Goal: Task Accomplishment & Management: Manage account settings

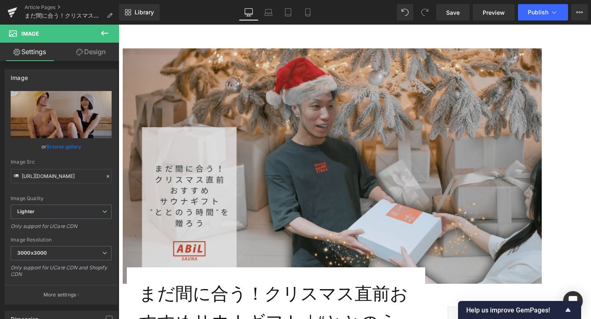
scroll to position [96, 0]
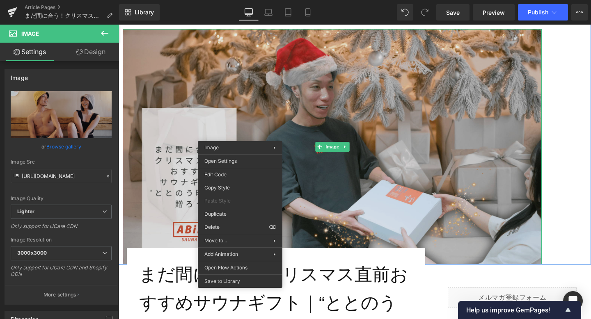
click at [225, 98] on img at bounding box center [332, 146] width 419 height 235
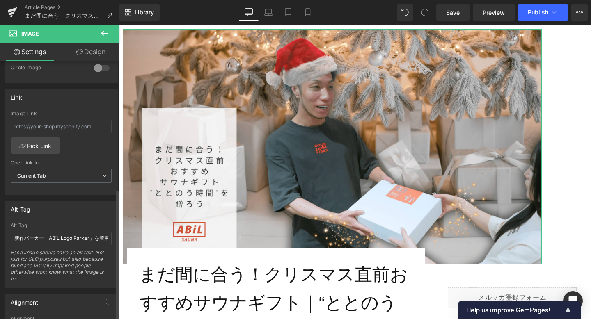
scroll to position [342, 0]
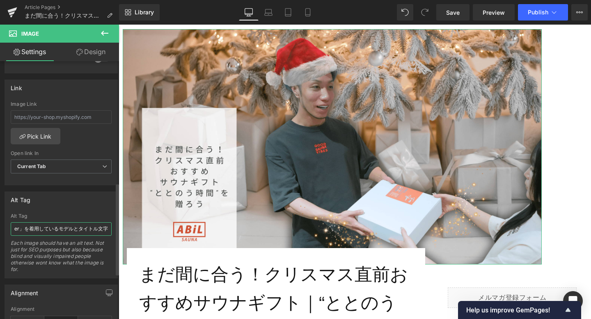
drag, startPoint x: 14, startPoint y: 229, endPoint x: 111, endPoint y: 238, distance: 98.1
click at [111, 238] on div "新作パーカー「ABiL Logo Parker」を着用しているモデルとタイトル文字 Alt Tag 新作パーカー「ABiL Logo Parker」を着用して…" at bounding box center [61, 245] width 112 height 65
type input "クリスマスツリーを背景にプレゼントを渡し合う男女と『まだ間に合う！クリスマス直前おすすめサウナギフト』のタイトル文字"
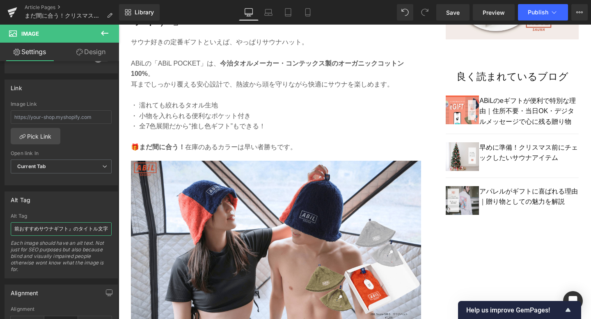
scroll to position [643, 0]
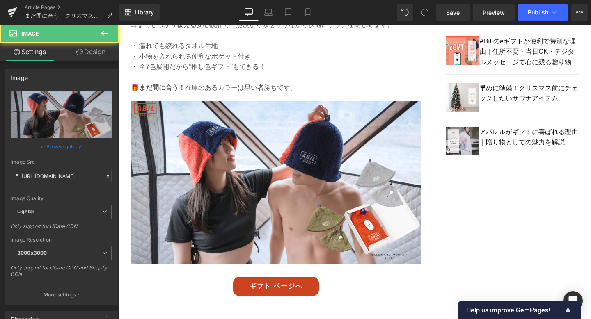
click at [220, 232] on img at bounding box center [276, 189] width 290 height 176
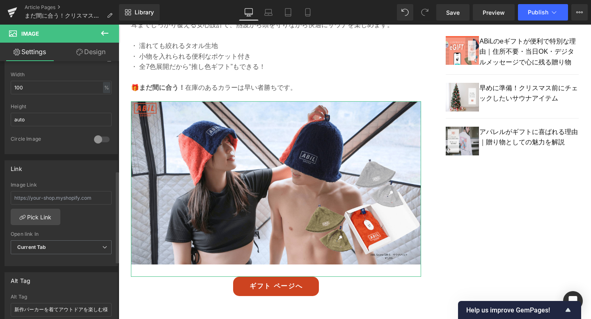
scroll to position [376, 0]
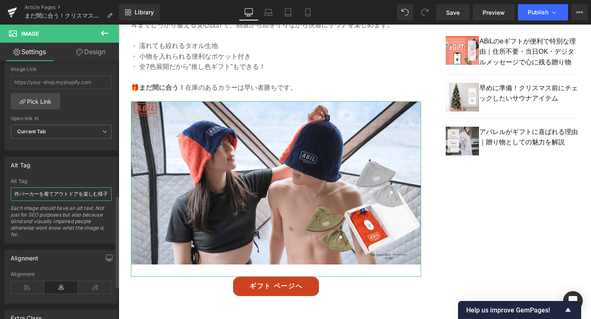
drag, startPoint x: 16, startPoint y: 193, endPoint x: 115, endPoint y: 195, distance: 99.7
click at [115, 195] on div "Alt Tag 新作パーカーを着てアウトドアを楽しむ様子 Alt Tag 新作パーカーを着てアウトドアを楽しむ様子 Each image should hav…" at bounding box center [61, 197] width 123 height 93
type input "男女がサウナでととのう様子と、今治タオル製サウナハットのギフトボックス"
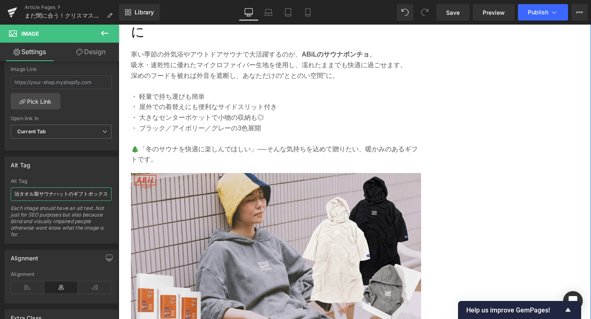
scroll to position [1033, 0]
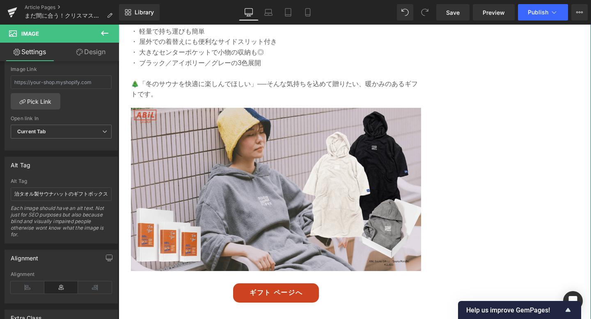
click at [236, 199] on img at bounding box center [276, 196] width 290 height 176
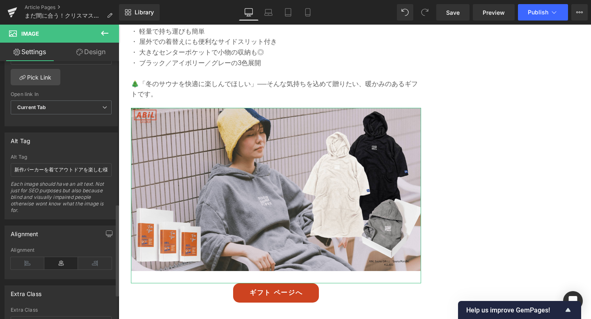
scroll to position [404, 0]
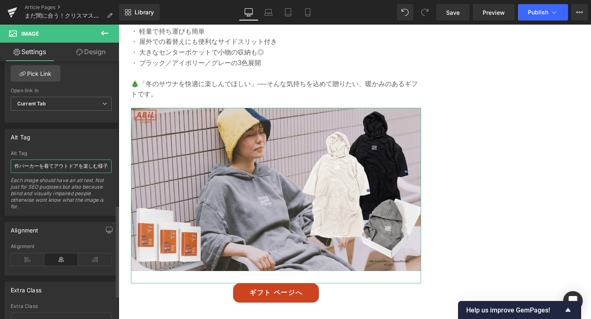
drag, startPoint x: 15, startPoint y: 165, endPoint x: 106, endPoint y: 169, distance: 91.5
click at [106, 169] on input "新作パーカーを着てアウトドアを楽しむ様子" at bounding box center [61, 167] width 101 height 14
drag, startPoint x: 34, startPoint y: 169, endPoint x: 80, endPoint y: 166, distance: 46.0
click at [80, 166] on input "冬の外気浴を楽しむ女性と、マイクロファイバー素材のサウナポンチョギフトボックス" at bounding box center [61, 167] width 101 height 14
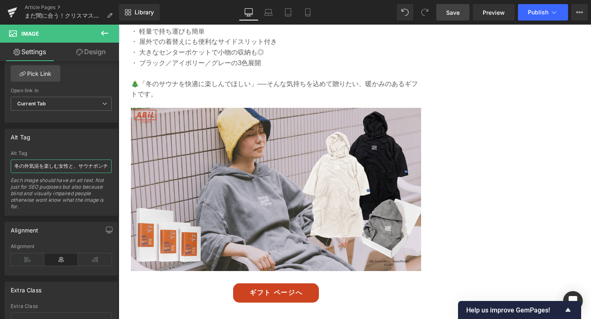
type input "冬の外気浴を楽しむ女性と、サウナポンチョギフトボックス"
click at [456, 13] on span "Save" at bounding box center [453, 12] width 14 height 9
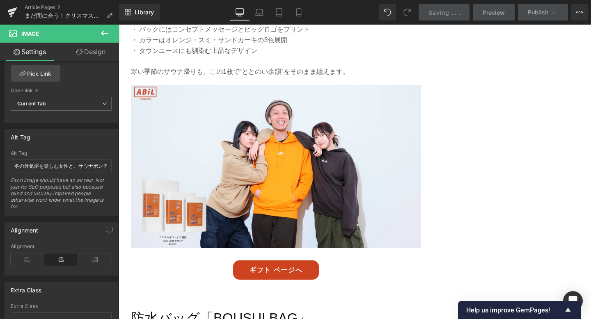
scroll to position [1469, 0]
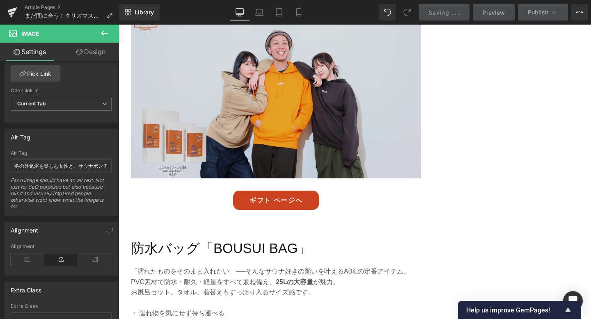
click at [276, 122] on img at bounding box center [276, 103] width 290 height 176
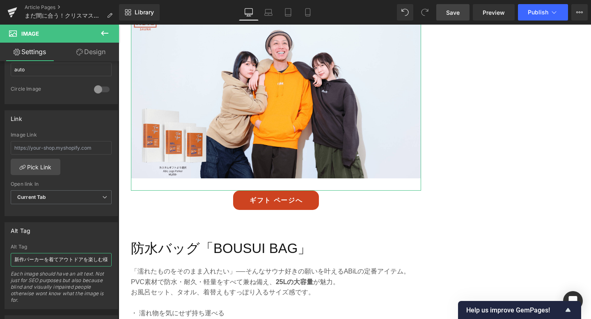
scroll to position [0, 8]
drag, startPoint x: 14, startPoint y: 260, endPoint x: 96, endPoint y: 257, distance: 82.1
click at [96, 257] on input "新作パーカーを着てアウトドアを楽しむ様子" at bounding box center [61, 260] width 101 height 14
click at [107, 259] on input "新作パーカーを着てアウトドアを楽しむ様子" at bounding box center [61, 260] width 101 height 14
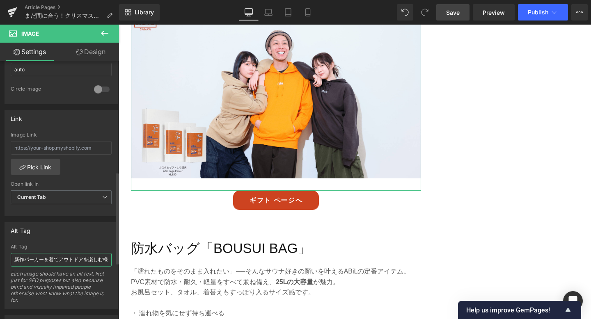
drag, startPoint x: 107, startPoint y: 259, endPoint x: 0, endPoint y: 262, distance: 106.7
click at [0, 262] on div "Alt Tag 新作パーカーを着てアウトドアを楽しむ様子 Alt Tag 新作パーカーを着てアウトドアを楽しむ様子 Each image should hav…" at bounding box center [61, 262] width 123 height 93
paste input "ABiL Stitched Logo [PERSON_NAME]を着た男女3名とギフトボックスのイメージ"
drag, startPoint x: 27, startPoint y: 261, endPoint x: 45, endPoint y: 262, distance: 18.5
click at [45, 262] on input "ABiL Stitched Logo [PERSON_NAME]を着た男女3名とギフトボックスのイメージ" at bounding box center [61, 260] width 101 height 14
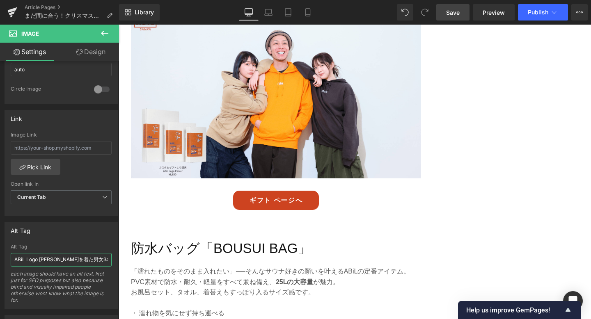
type input "ABiL Logo [PERSON_NAME]を着た男女3名とギフトボックスのイメージ"
drag, startPoint x: 451, startPoint y: 16, endPoint x: 229, endPoint y: 108, distance: 239.8
click at [451, 16] on span "Save" at bounding box center [453, 12] width 14 height 9
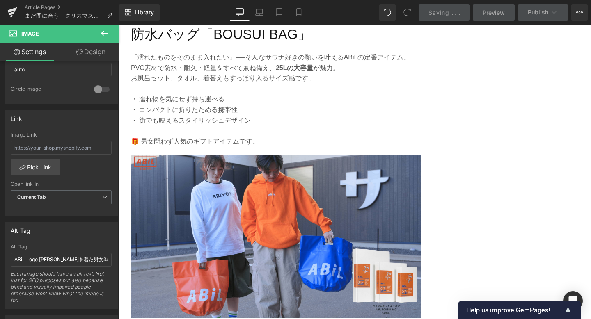
scroll to position [1734, 0]
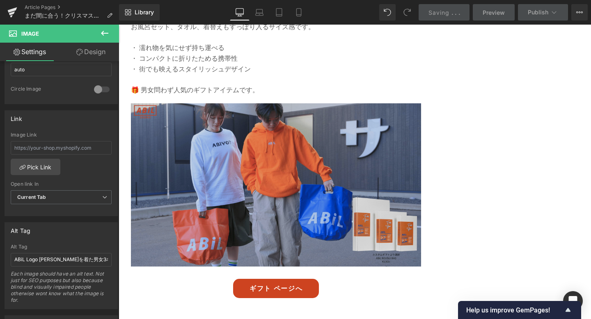
click at [343, 144] on img at bounding box center [276, 191] width 290 height 176
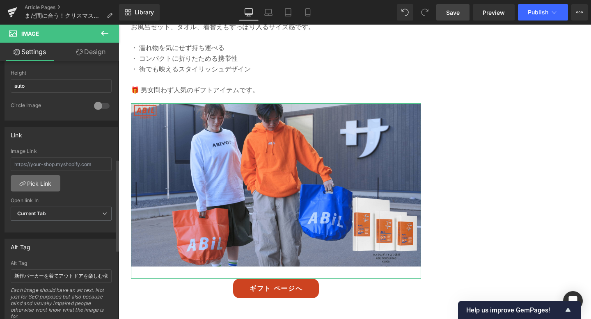
scroll to position [301, 0]
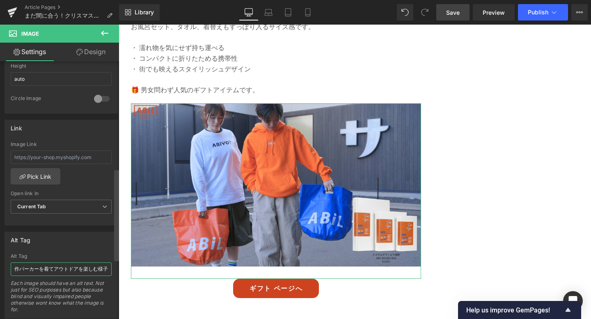
drag, startPoint x: 14, startPoint y: 272, endPoint x: 115, endPoint y: 274, distance: 100.9
click at [115, 274] on div "Image [URL][DOMAIN_NAME] Replace Image Upload image or Browse gallery Image Src…" at bounding box center [59, 192] width 119 height 262
paste input "防水仕様のBOUSUI BAGを持ってサウナデートに向かう男女とギフトボックス"
type input "防水仕様のBOUSUI BAGを持ってサウナデートに向かう男女とギフトボックス"
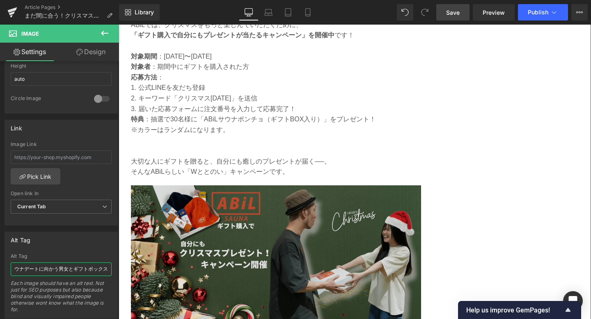
scroll to position [2110, 0]
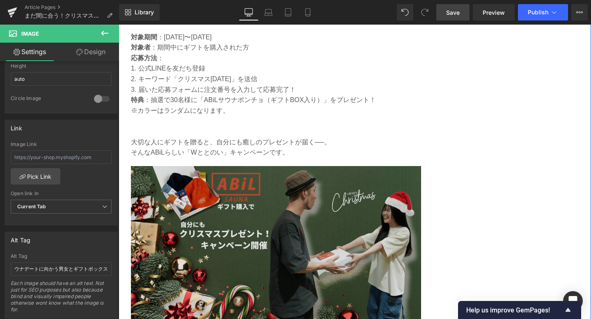
click at [232, 233] on img at bounding box center [276, 254] width 290 height 176
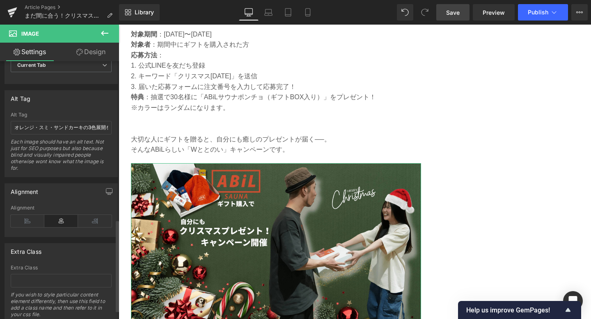
scroll to position [445, 0]
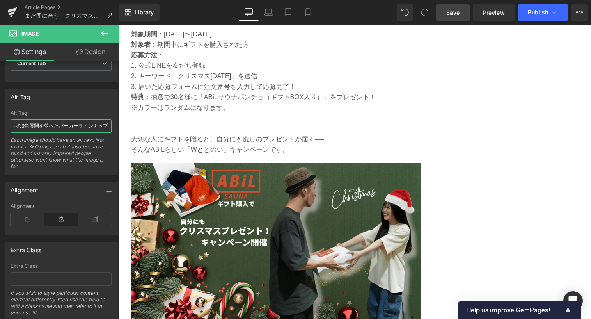
drag, startPoint x: 132, startPoint y: 148, endPoint x: 125, endPoint y: 130, distance: 20.1
paste input "フト購入者に抽選でサウナポンチョが当たるABiLクリスマスキャンペーンの案内画像"
type input "ギフト購入者に抽選でサウナポンチョが当たるABiLクリスマスキャンペーンの案内画像"
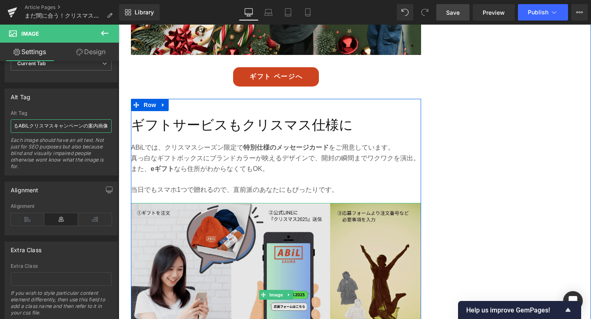
scroll to position [2424, 0]
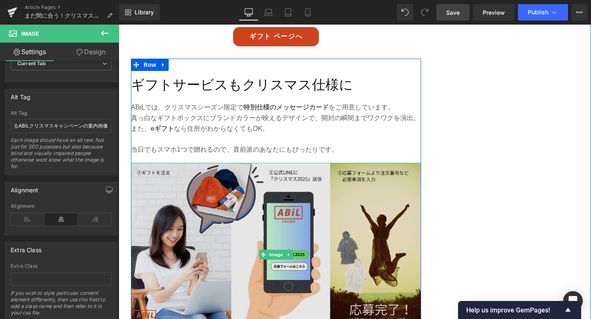
click at [233, 208] on img at bounding box center [276, 255] width 290 height 184
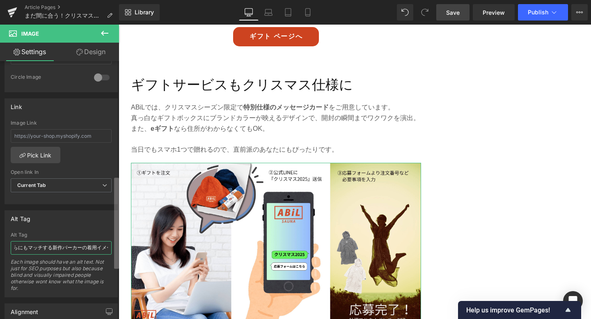
scroll to position [0, 32]
drag, startPoint x: 16, startPoint y: 247, endPoint x: 107, endPoint y: 248, distance: 90.6
click at [107, 248] on input "男女どちらにもマッチする新作パーカーの着用イメージ" at bounding box center [61, 248] width 101 height 14
type input "ABiLのクリスマス限定デザインメッセージカードのイメージ"
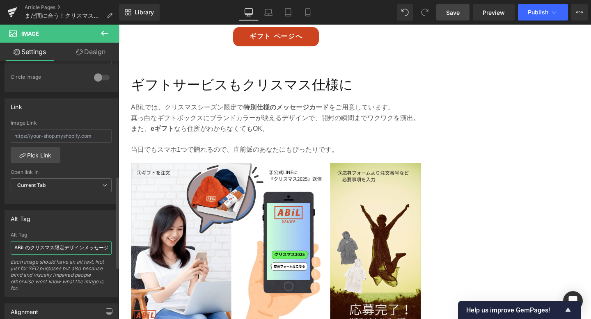
drag, startPoint x: 104, startPoint y: 250, endPoint x: 0, endPoint y: 250, distance: 103.8
click at [0, 250] on div "Alt Tag ABiLのクリスマス限定デザインメッセージカードのイメージ Alt Tag ABiLのクリスマス限定デザインメッセージカードのイメージ Eac…" at bounding box center [61, 250] width 123 height 93
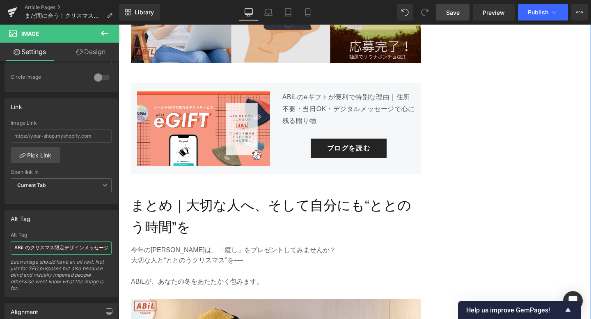
scroll to position [2663, 0]
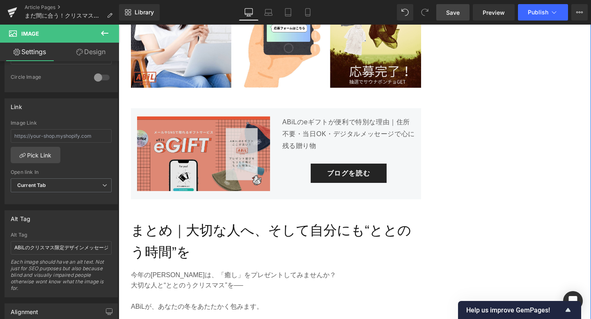
click at [208, 135] on div "Image" at bounding box center [203, 153] width 133 height 75
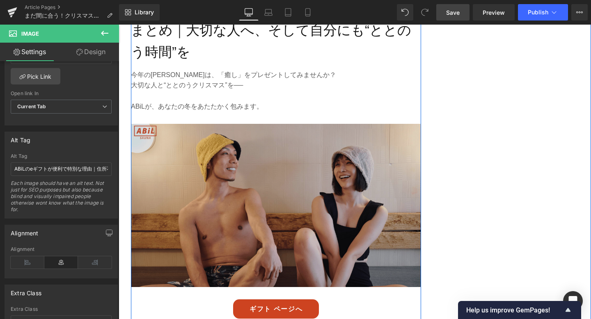
scroll to position [2879, 0]
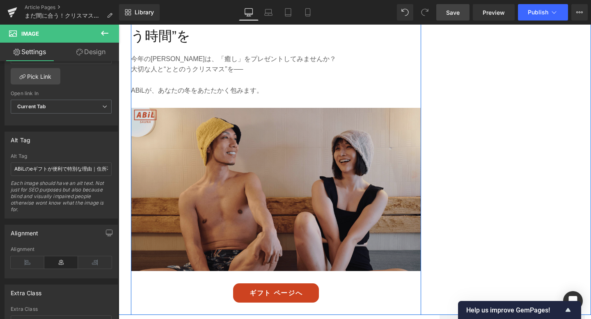
click at [249, 205] on img at bounding box center [276, 196] width 290 height 176
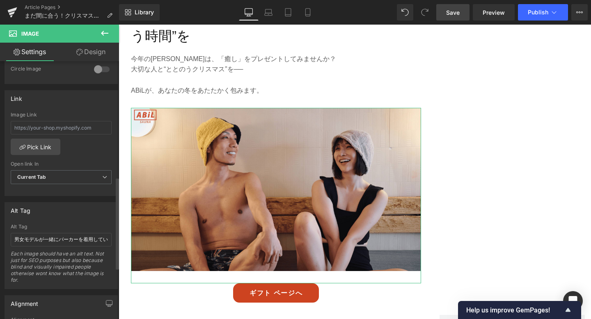
scroll to position [332, 0]
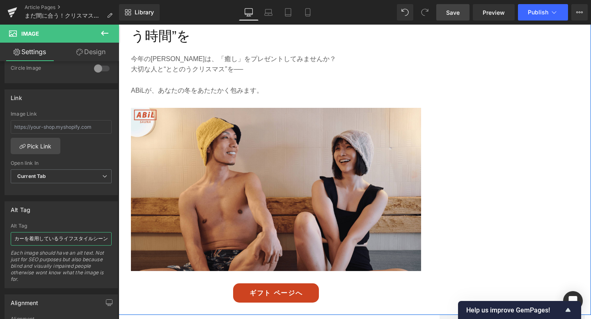
drag, startPoint x: 134, startPoint y: 262, endPoint x: 126, endPoint y: 242, distance: 21.6
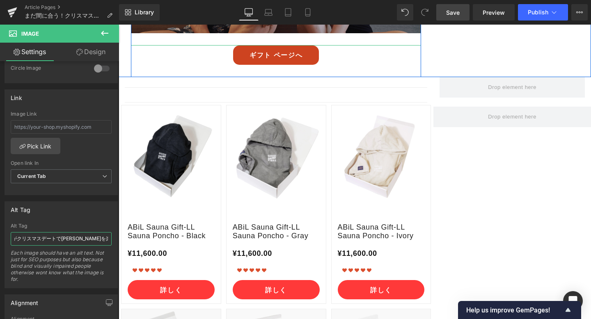
scroll to position [3166, 0]
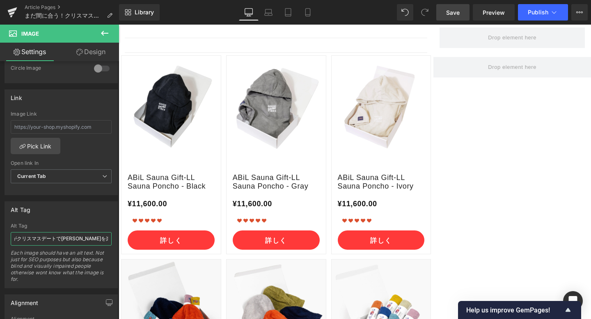
type input "ABiLサウナハットを被った男女がクリスマスデートで[PERSON_NAME]を楽しむ様子"
click at [452, 15] on span "Save" at bounding box center [453, 12] width 14 height 9
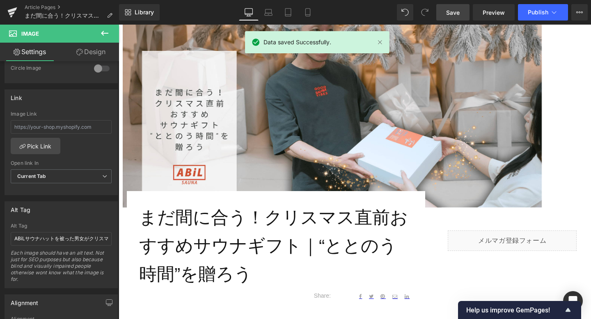
scroll to position [0, 0]
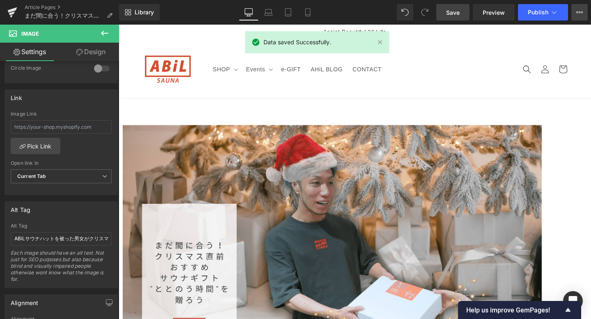
click at [577, 13] on icon at bounding box center [579, 12] width 7 height 7
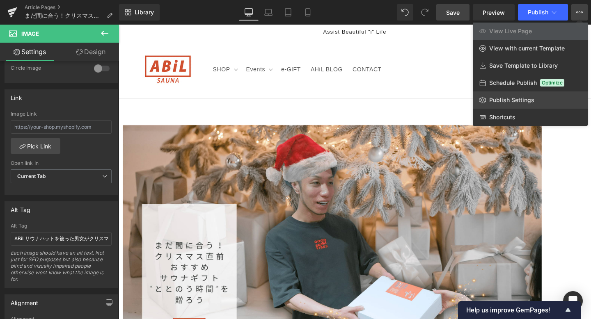
click at [522, 103] on span "Publish Settings" at bounding box center [511, 99] width 45 height 7
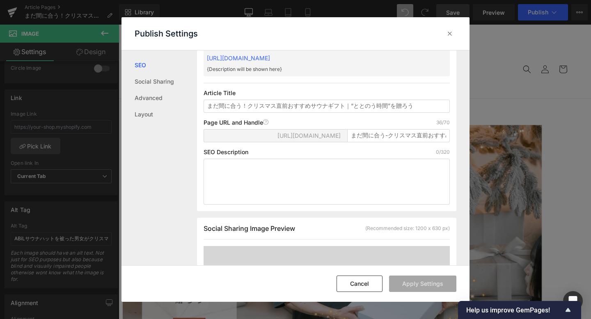
scroll to position [52, 0]
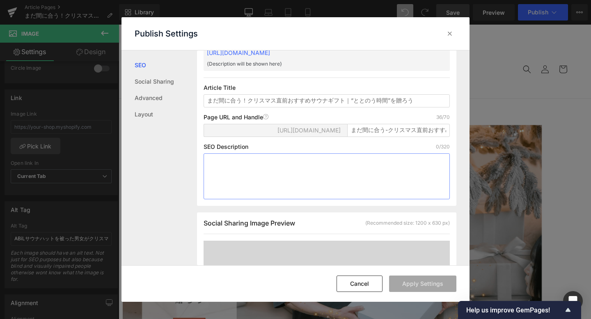
click at [227, 175] on textarea at bounding box center [326, 176] width 246 height 46
paste textarea "【[DATE]クリスマスギフト特集】まだ間に合う！ABiLおすすめのサウナギフトを紹介。サウナポンチョ・防水バッグ・パーカーなど、癒しと機能性を兼ね備えた人気…"
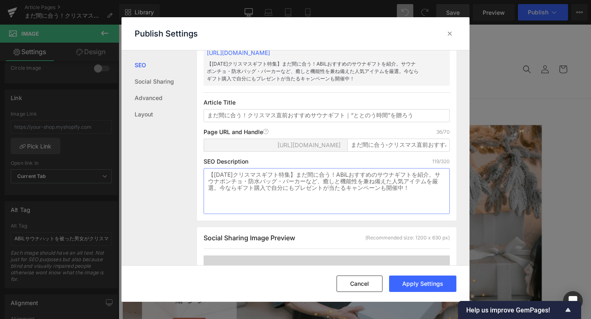
type textarea "【[DATE]クリスマスギフト特集】まだ間に合う！ABiLおすすめのサウナギフトを紹介。サウナポンチョ・防水バッグ・パーカーなど、癒しと機能性を兼ね備えた人気…"
drag, startPoint x: 349, startPoint y: 156, endPoint x: 456, endPoint y: 150, distance: 107.6
click at [456, 150] on div "Search Result Preview まだ間に合う！クリスマス直前おすすめサウナギフト｜“ととのう時間”を贈ろう [URL][DOMAIN_NAME] …" at bounding box center [333, 157] width 272 height 215
paste input "sauna-christmas-gift-2025"
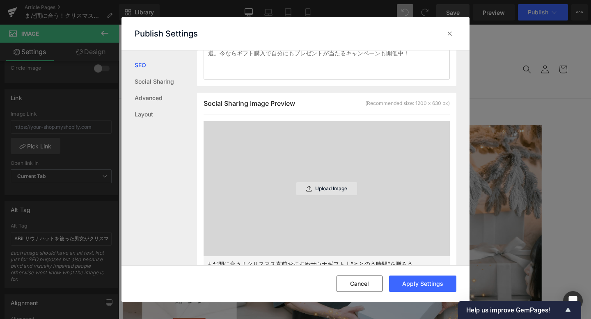
scroll to position [199, 0]
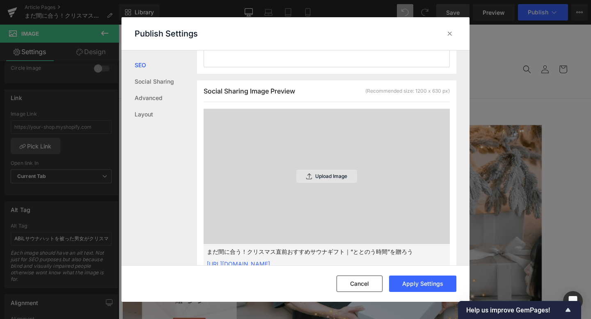
type input "sauna-christmas-gift-2025"
click at [328, 178] on p "Upload Image" at bounding box center [331, 176] width 32 height 6
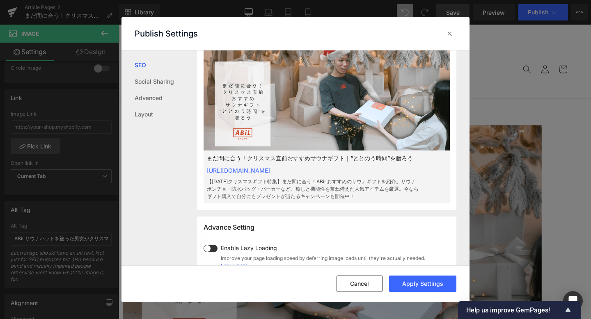
scroll to position [290, 0]
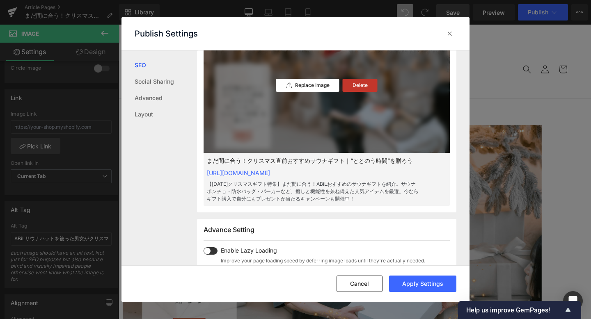
click at [364, 88] on div "Delete" at bounding box center [359, 85] width 35 height 13
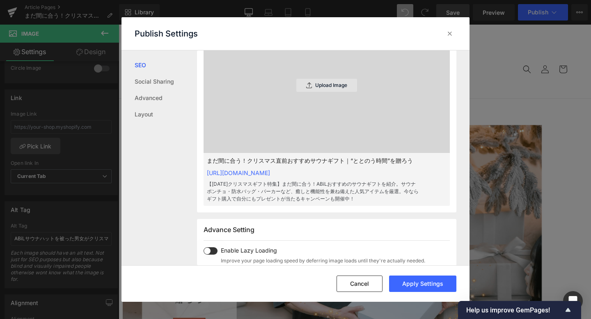
click at [328, 88] on p "Upload Image" at bounding box center [331, 85] width 32 height 6
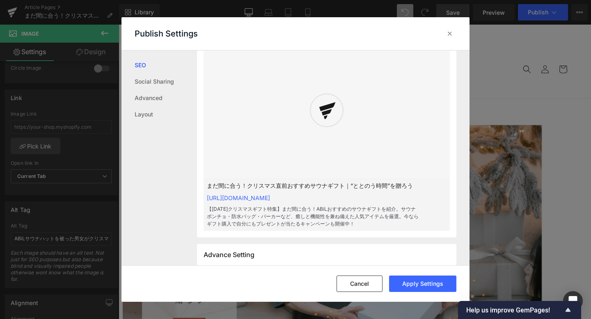
scroll to position [257, 0]
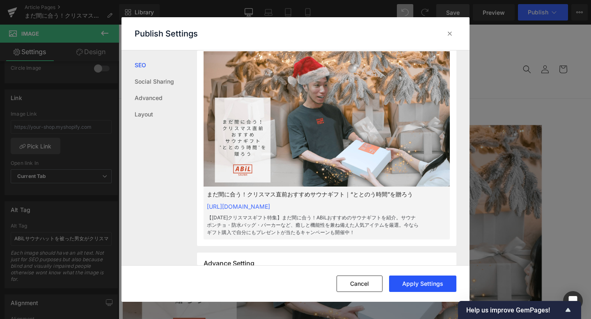
click at [422, 285] on button "Apply Settings" at bounding box center [422, 284] width 67 height 16
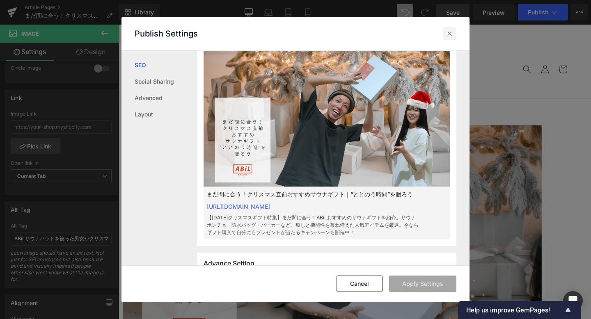
click at [450, 36] on icon at bounding box center [449, 34] width 8 height 8
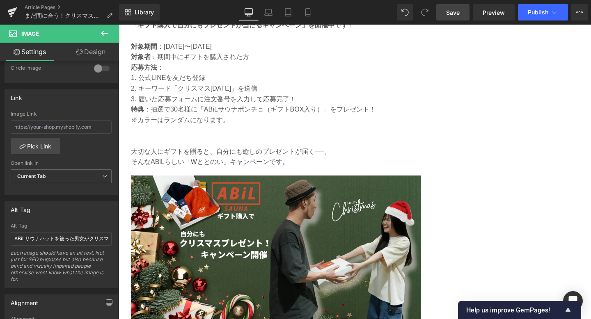
scroll to position [2298, 0]
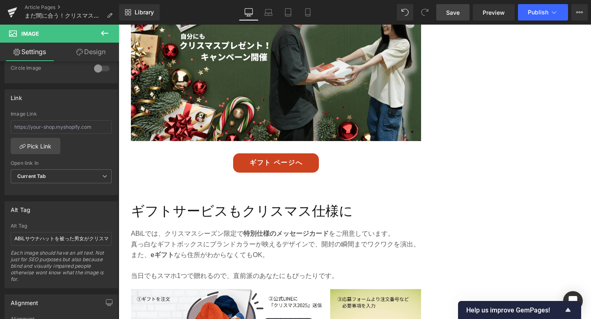
click at [452, 11] on span "Save" at bounding box center [453, 12] width 14 height 9
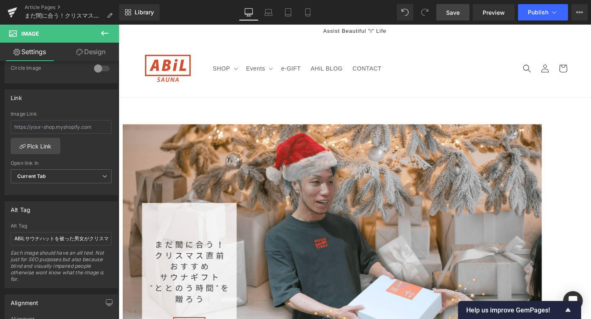
scroll to position [0, 0]
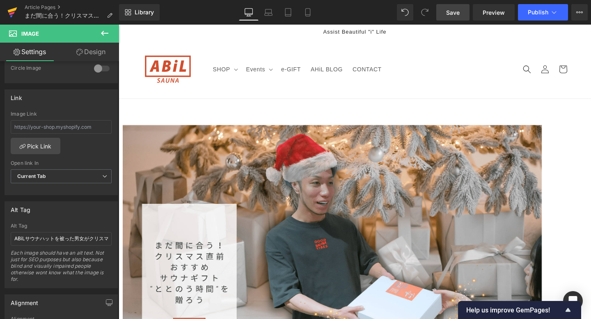
click at [8, 18] on icon at bounding box center [12, 12] width 10 height 21
